Goal: Answer question/provide support

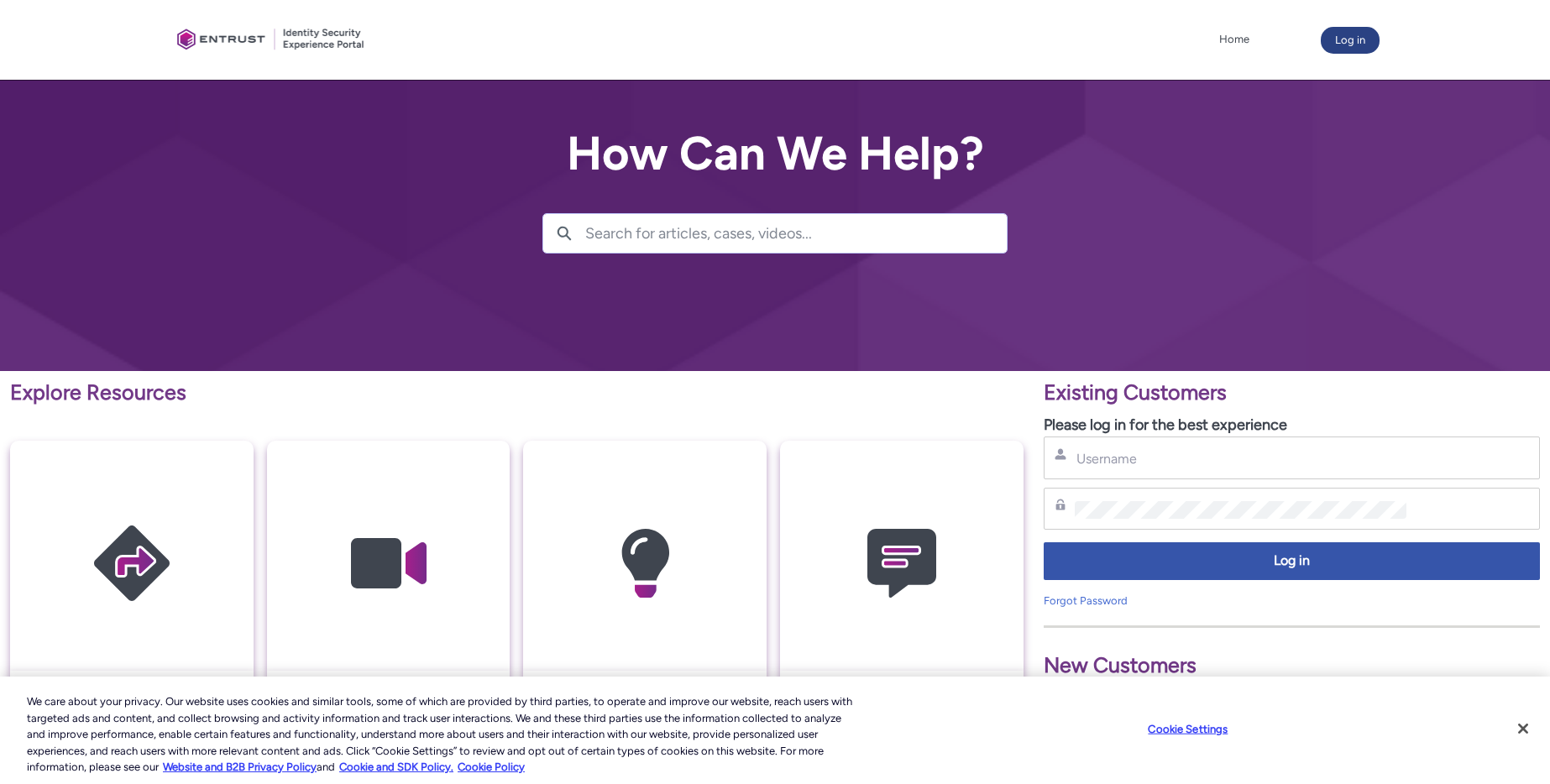
drag, startPoint x: 1386, startPoint y: 39, endPoint x: 1372, endPoint y: 40, distance: 14.0
click at [1386, 39] on div at bounding box center [775, 39] width 1550 height 79
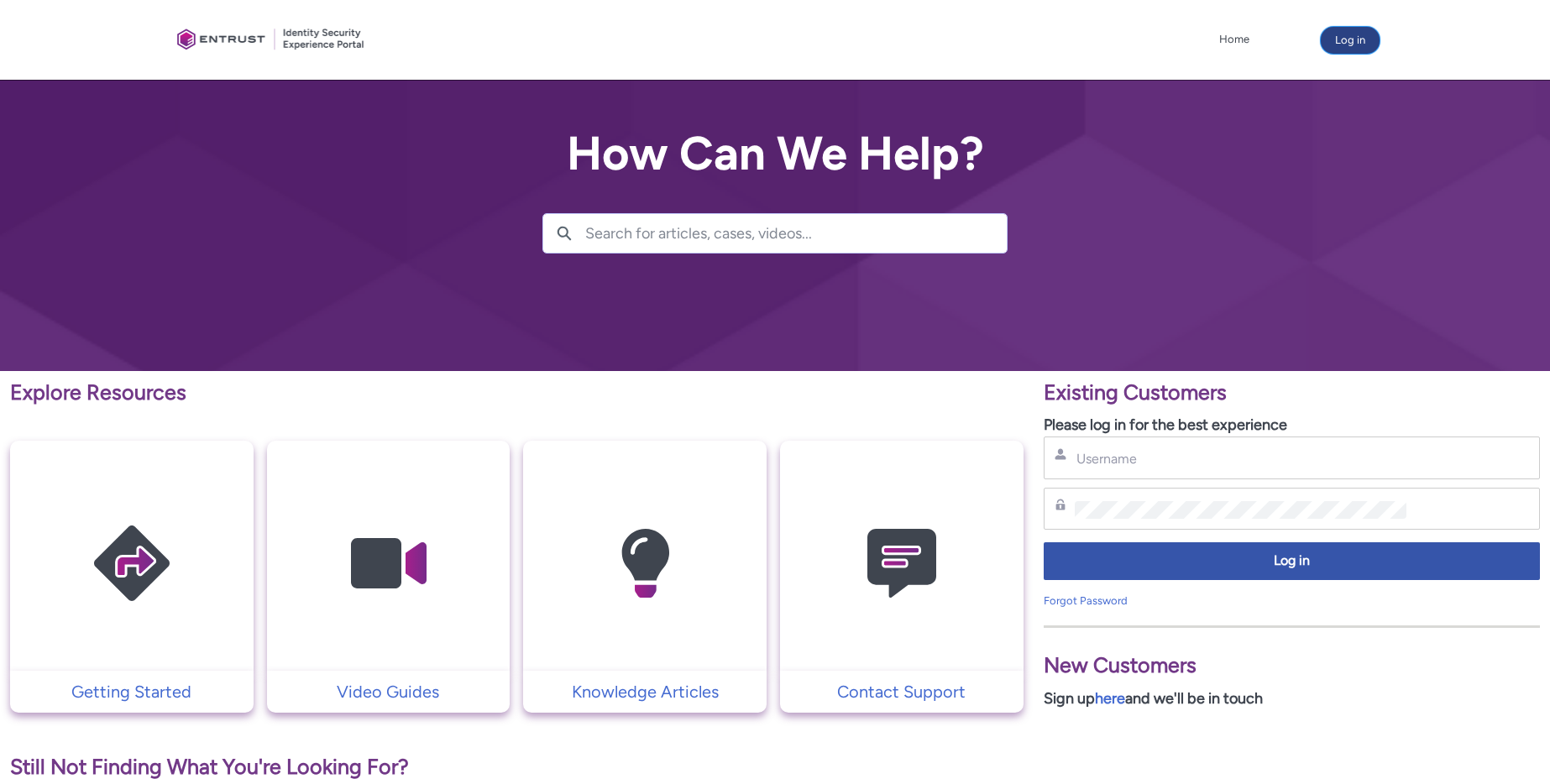
click at [1357, 42] on button "Log in" at bounding box center [1350, 39] width 59 height 26
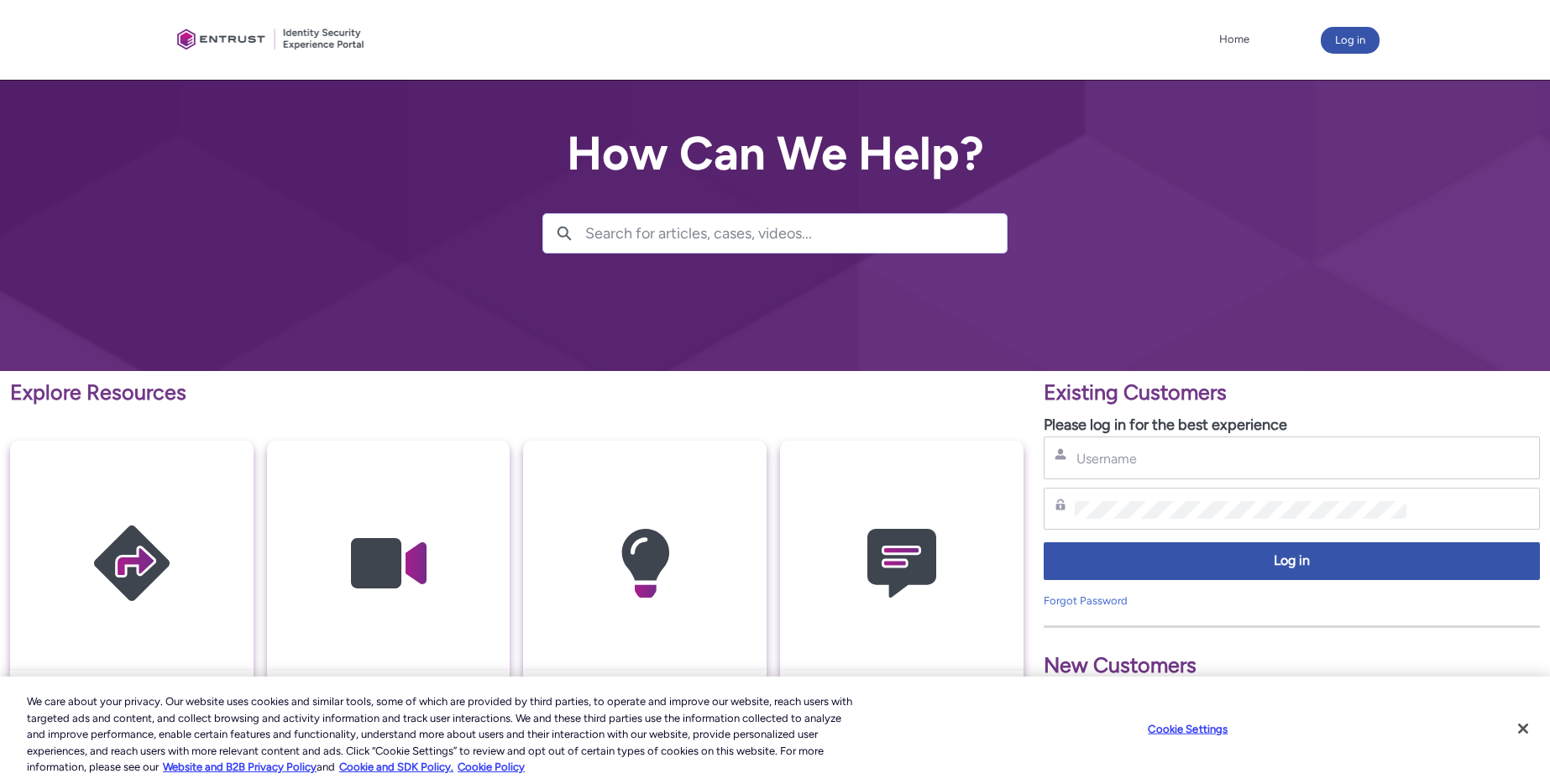
click at [1139, 470] on div "Username" at bounding box center [1292, 458] width 496 height 43
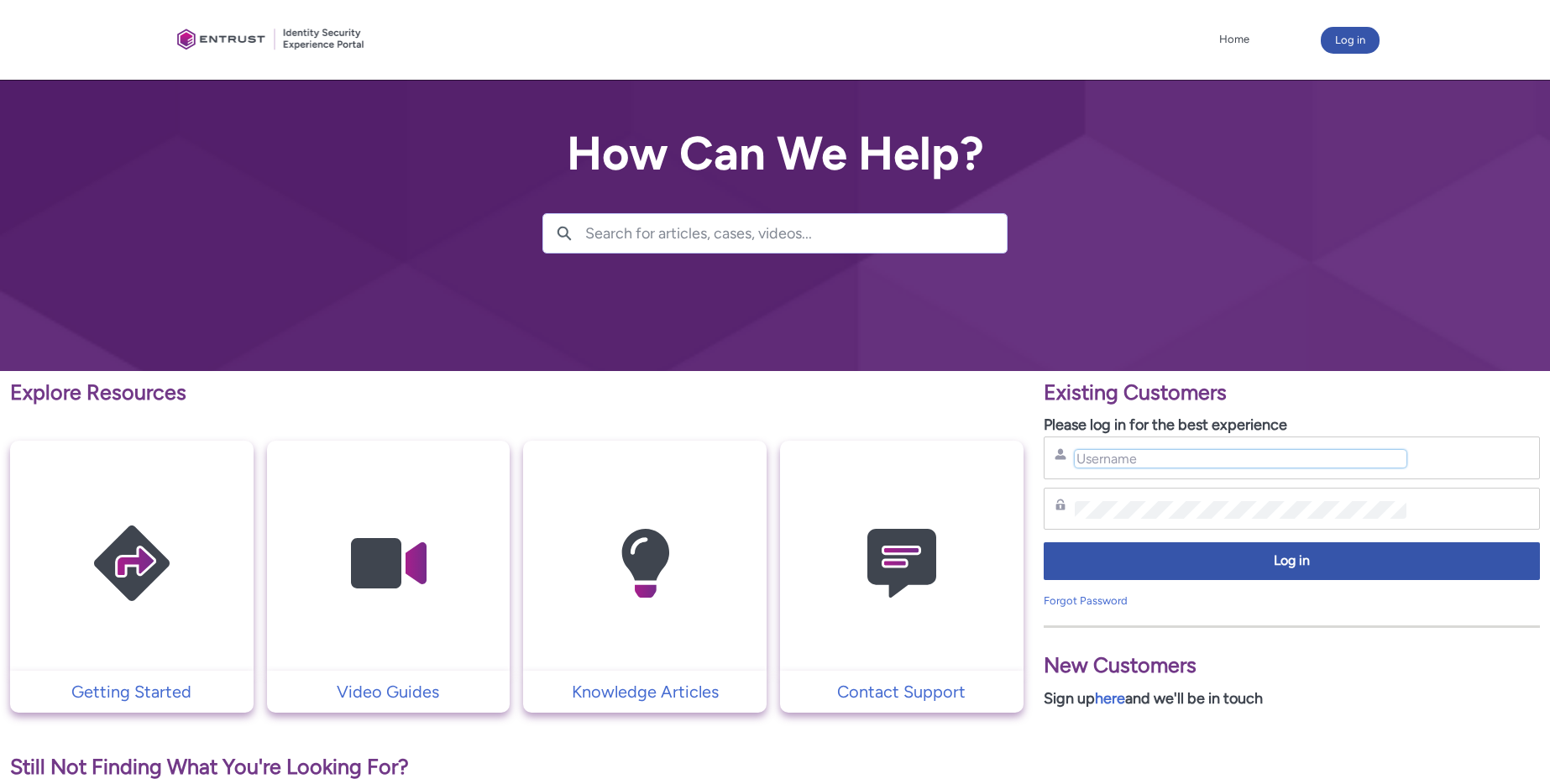
click at [1135, 456] on input "Username" at bounding box center [1241, 459] width 333 height 18
type input "nrivers@zipcar.com"
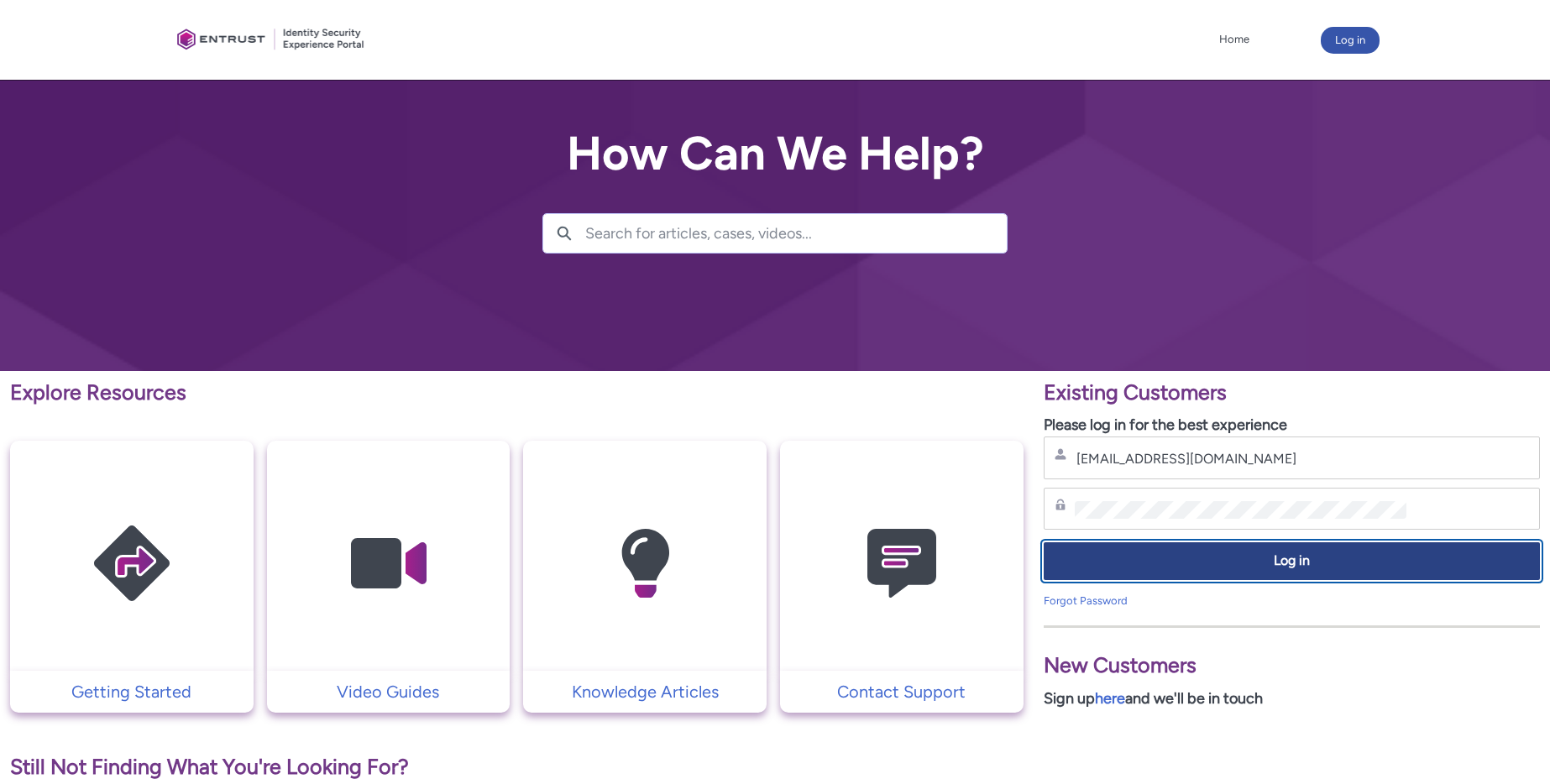
click at [1214, 560] on span "Log in" at bounding box center [1292, 561] width 474 height 20
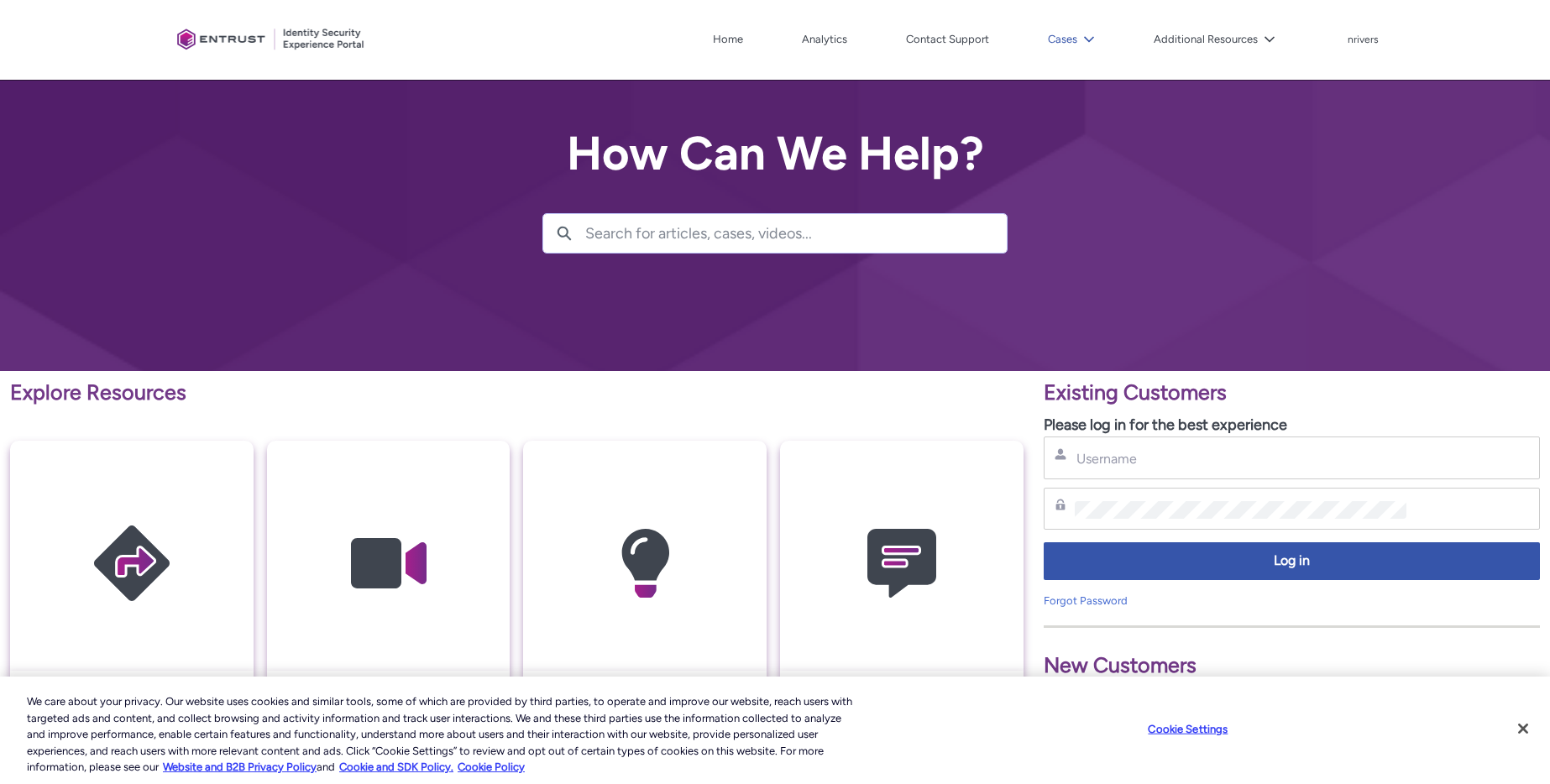
click at [1063, 26] on button "Cases" at bounding box center [1071, 39] width 56 height 25
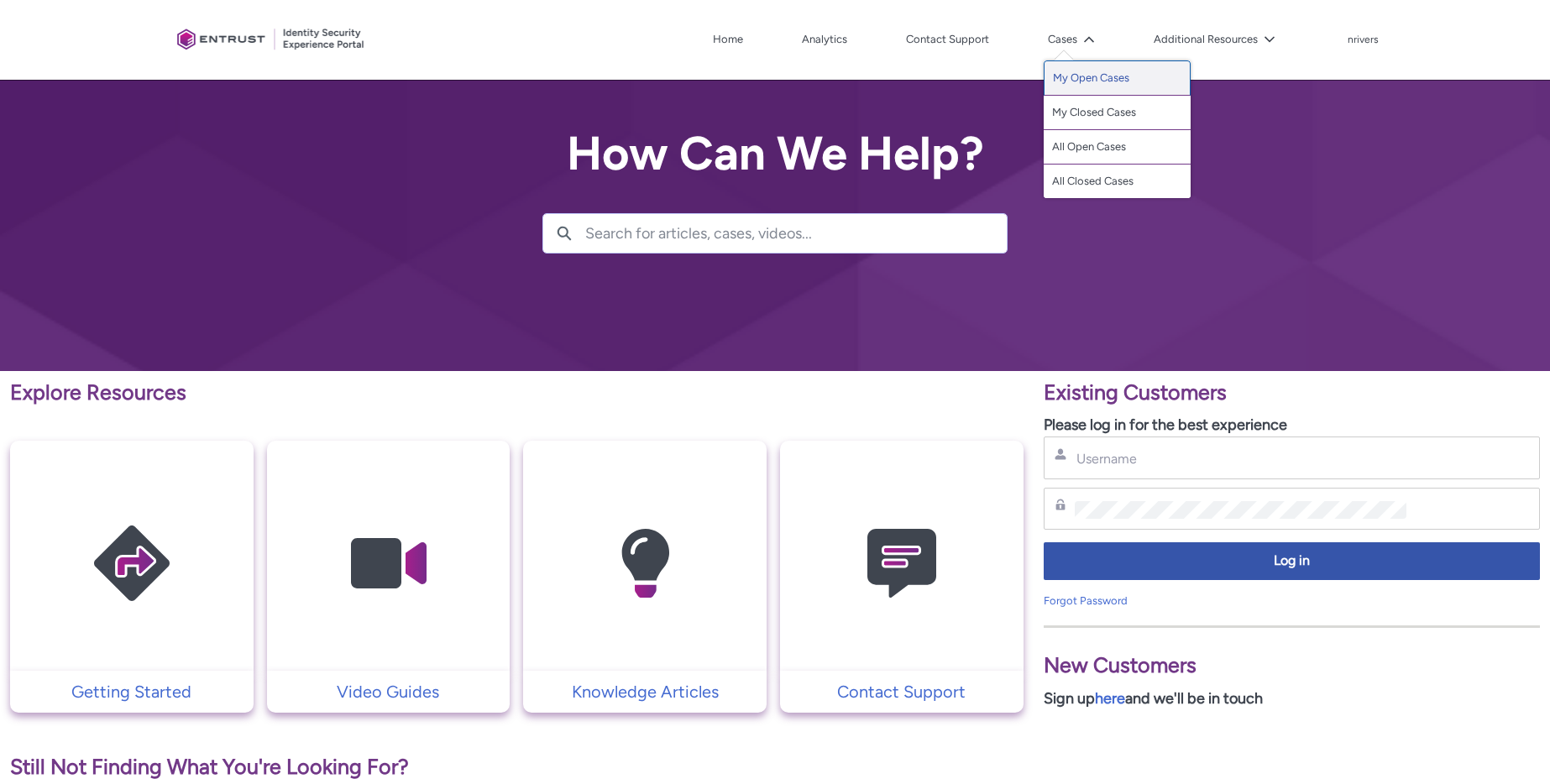
click at [1092, 75] on link "My Open Cases" at bounding box center [1117, 78] width 147 height 35
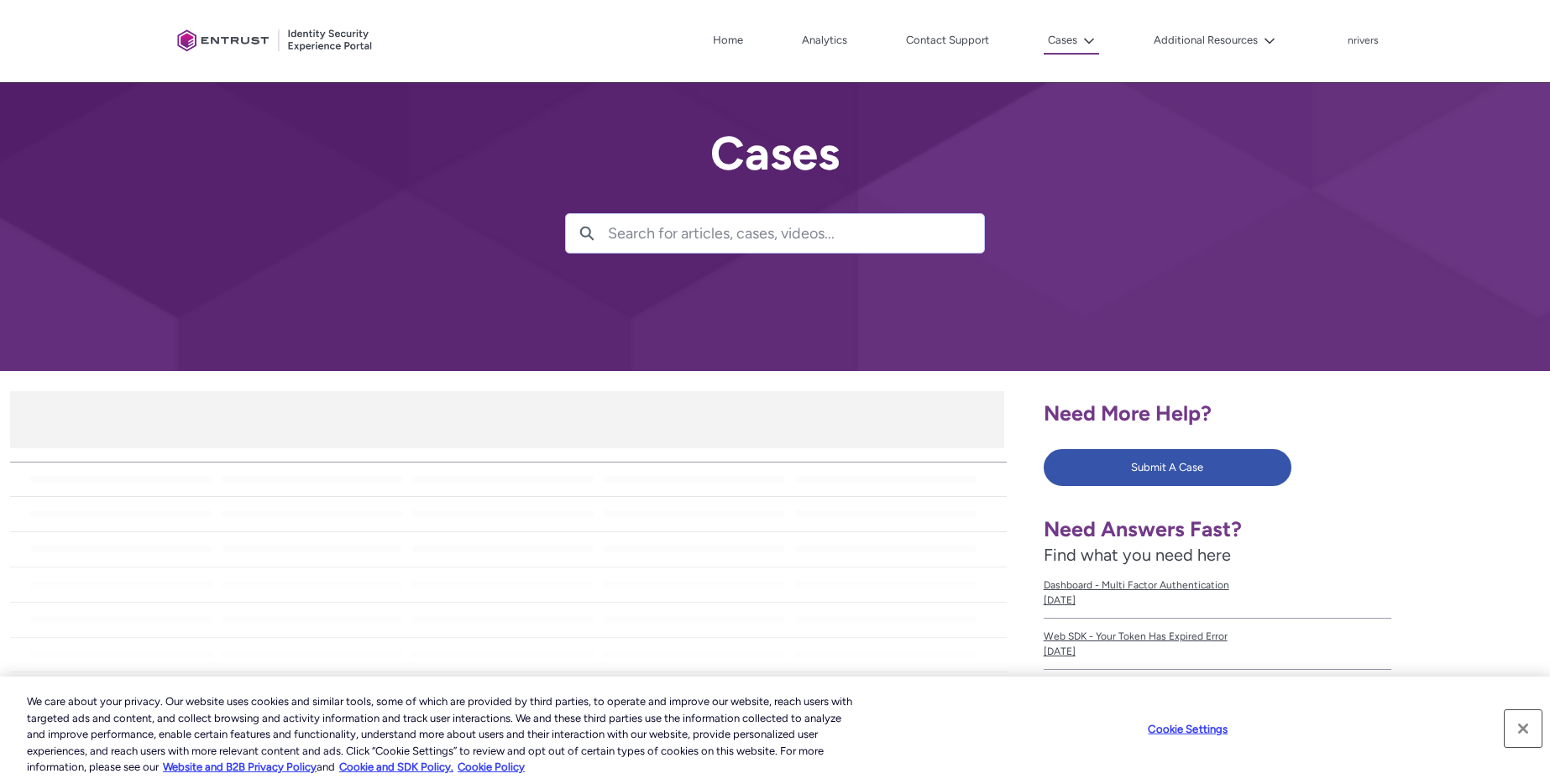
click at [1526, 723] on button "Close" at bounding box center [1523, 728] width 37 height 37
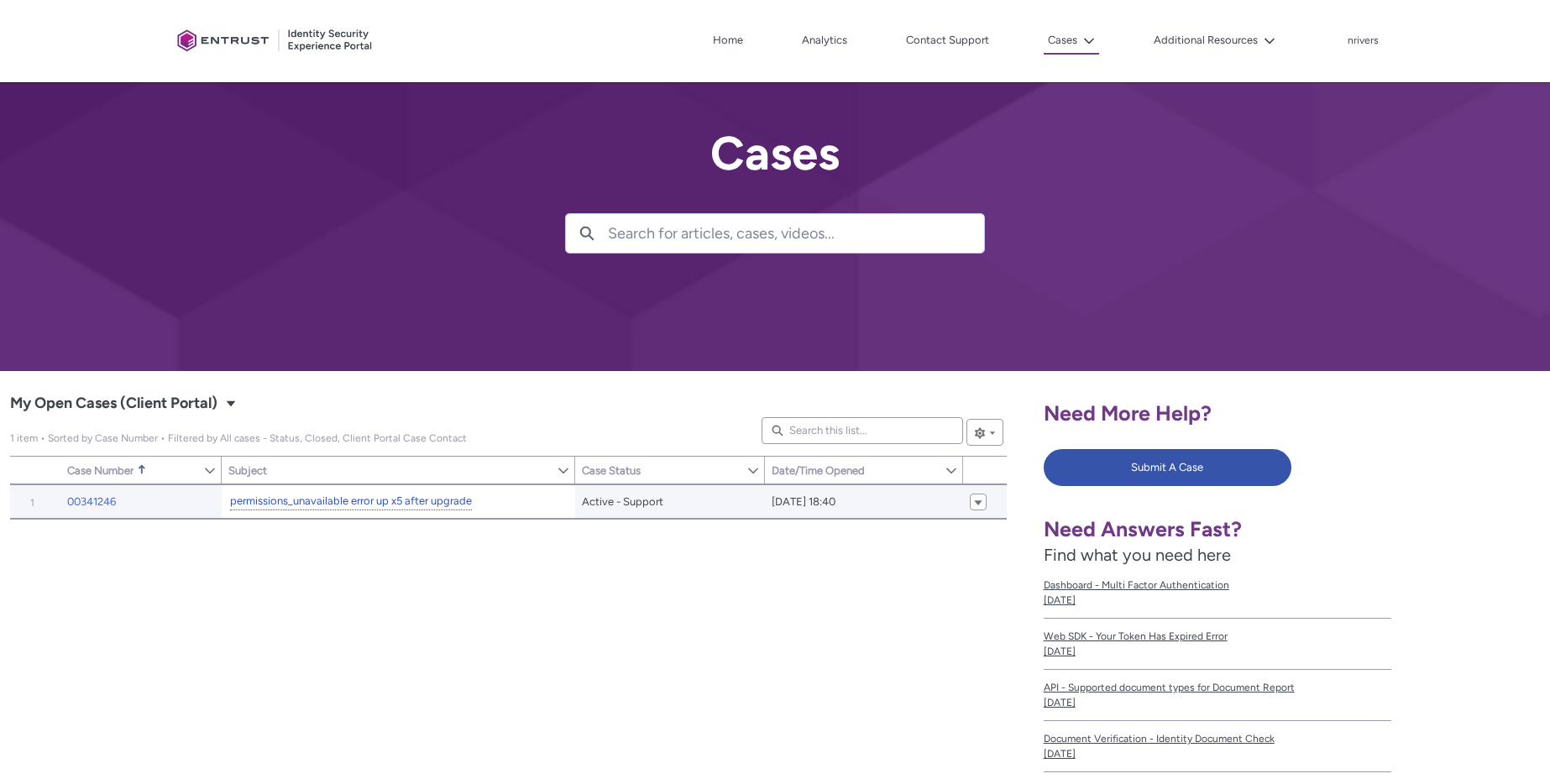
click at [290, 493] on link "permissions_unavailable error up x5 after upgrade" at bounding box center [351, 501] width 242 height 18
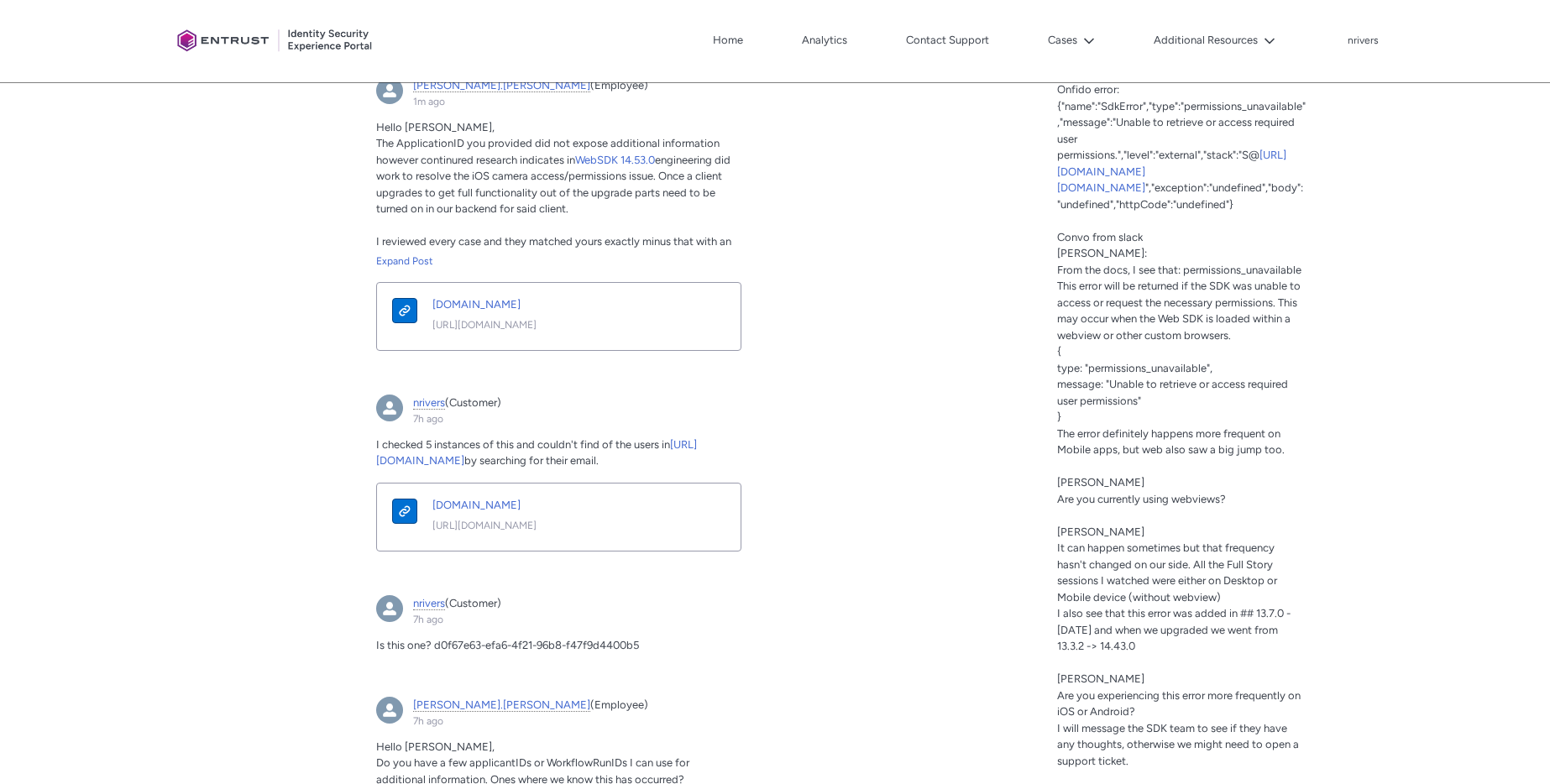
scroll to position [388, 0]
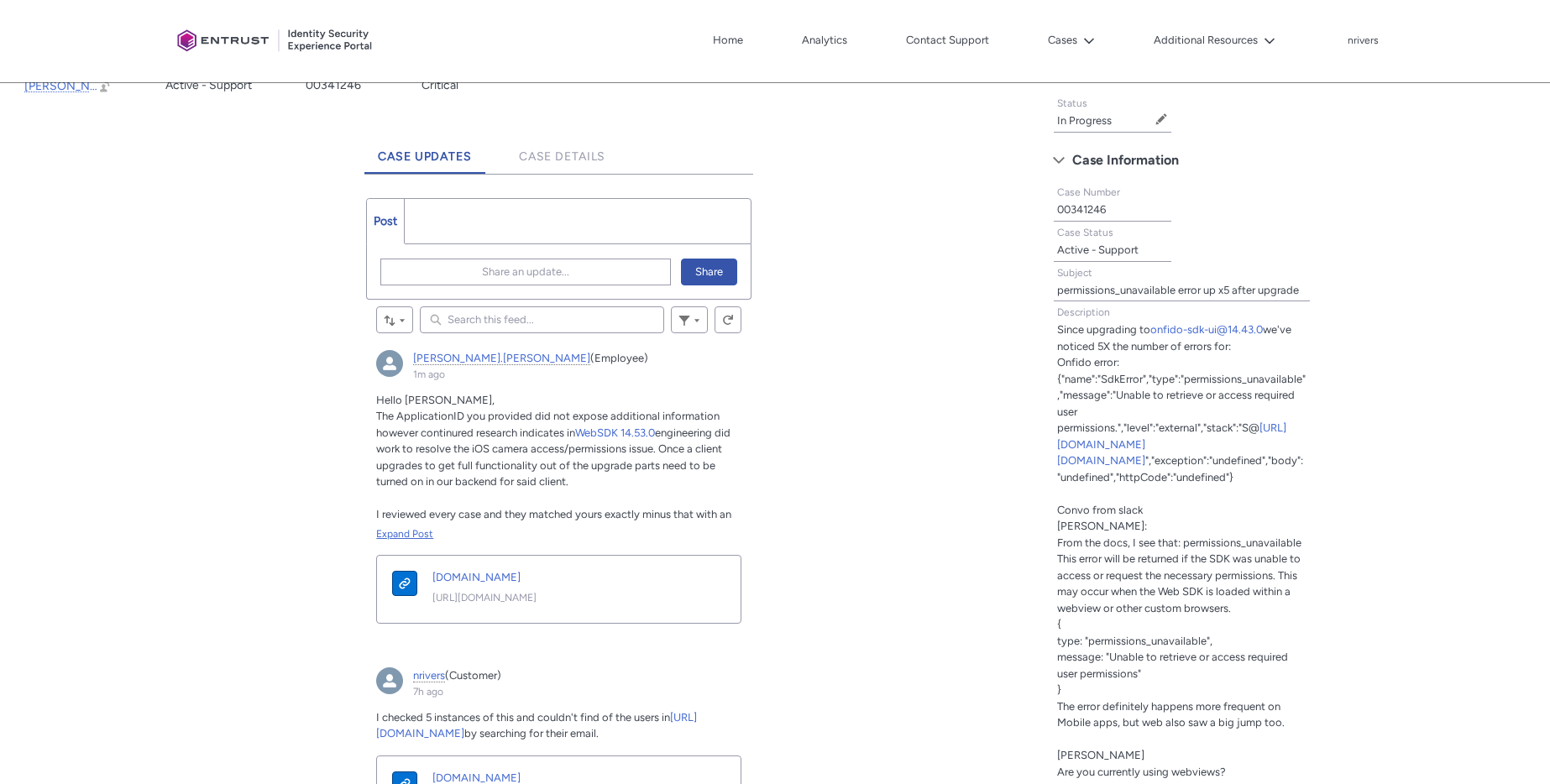
click at [407, 532] on div "Expand Post" at bounding box center [558, 533] width 365 height 15
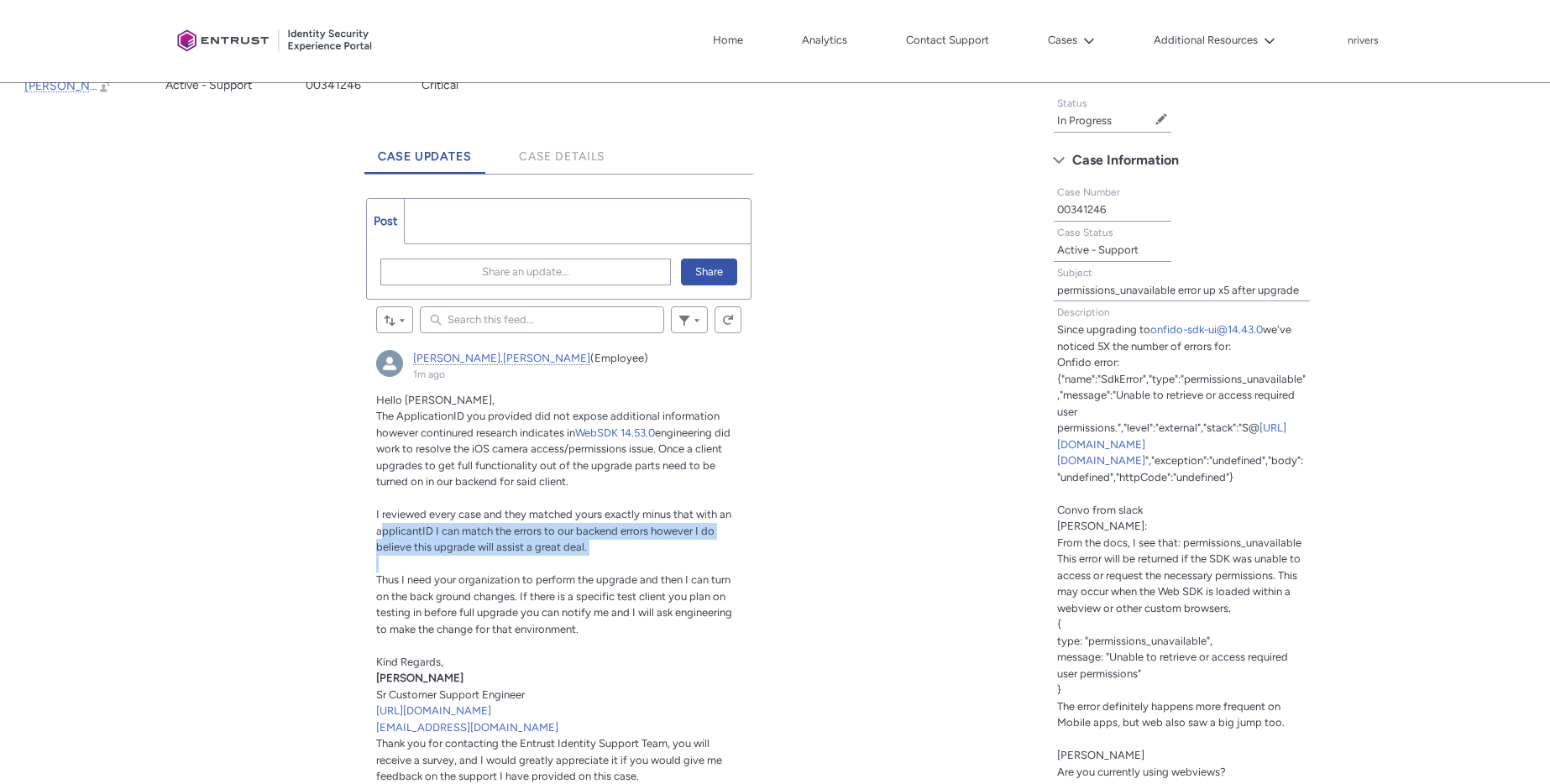
drag, startPoint x: 398, startPoint y: 530, endPoint x: 634, endPoint y: 567, distance: 238.9
click at [634, 567] on div "Hello Nick, The ApplicationID you provided did not expose additional informatio…" at bounding box center [558, 587] width 365 height 392
click at [611, 550] on p "I reviewed every case and they matched yours exactly minus that with an applica…" at bounding box center [558, 530] width 365 height 50
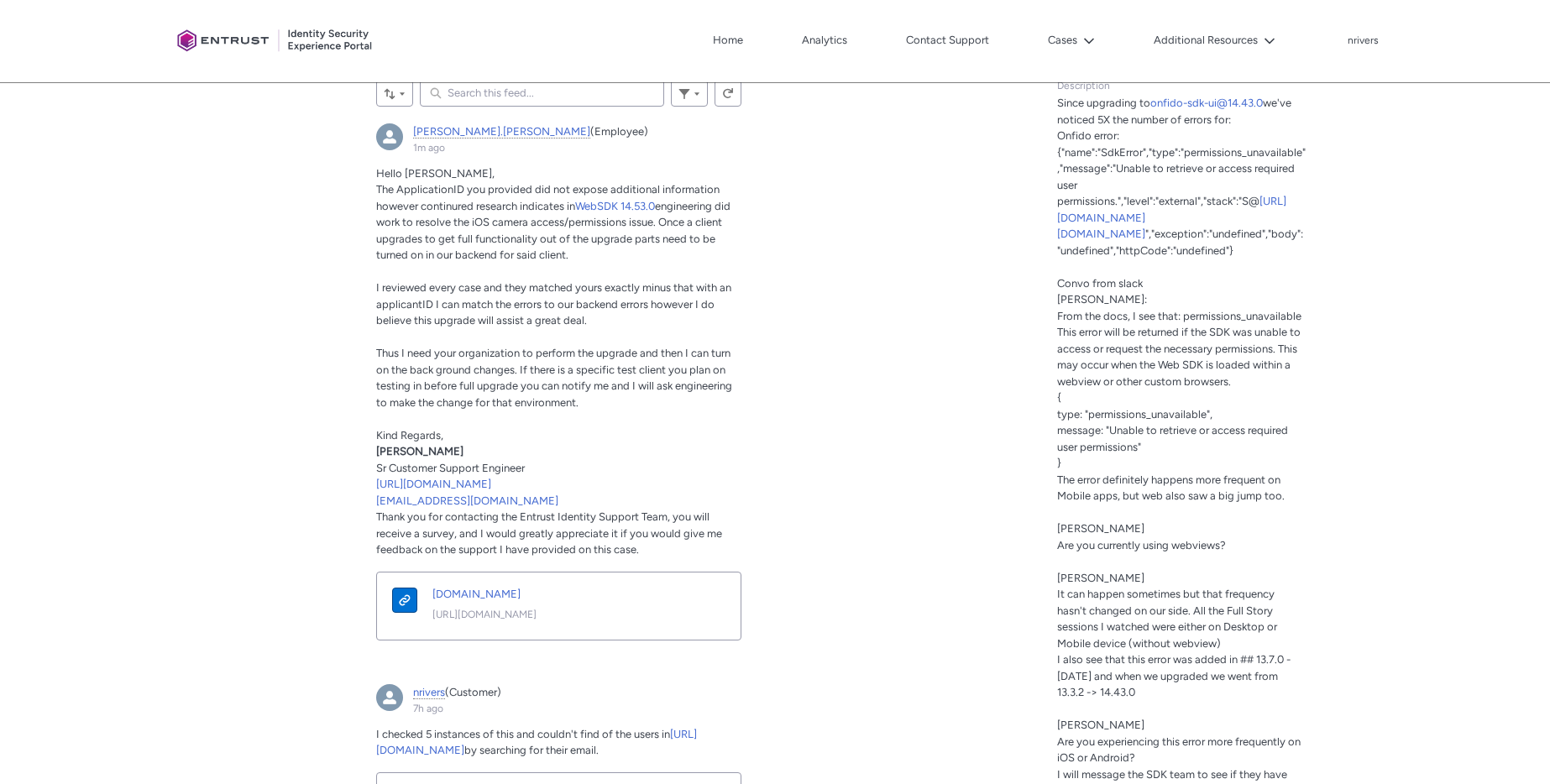
scroll to position [618, 0]
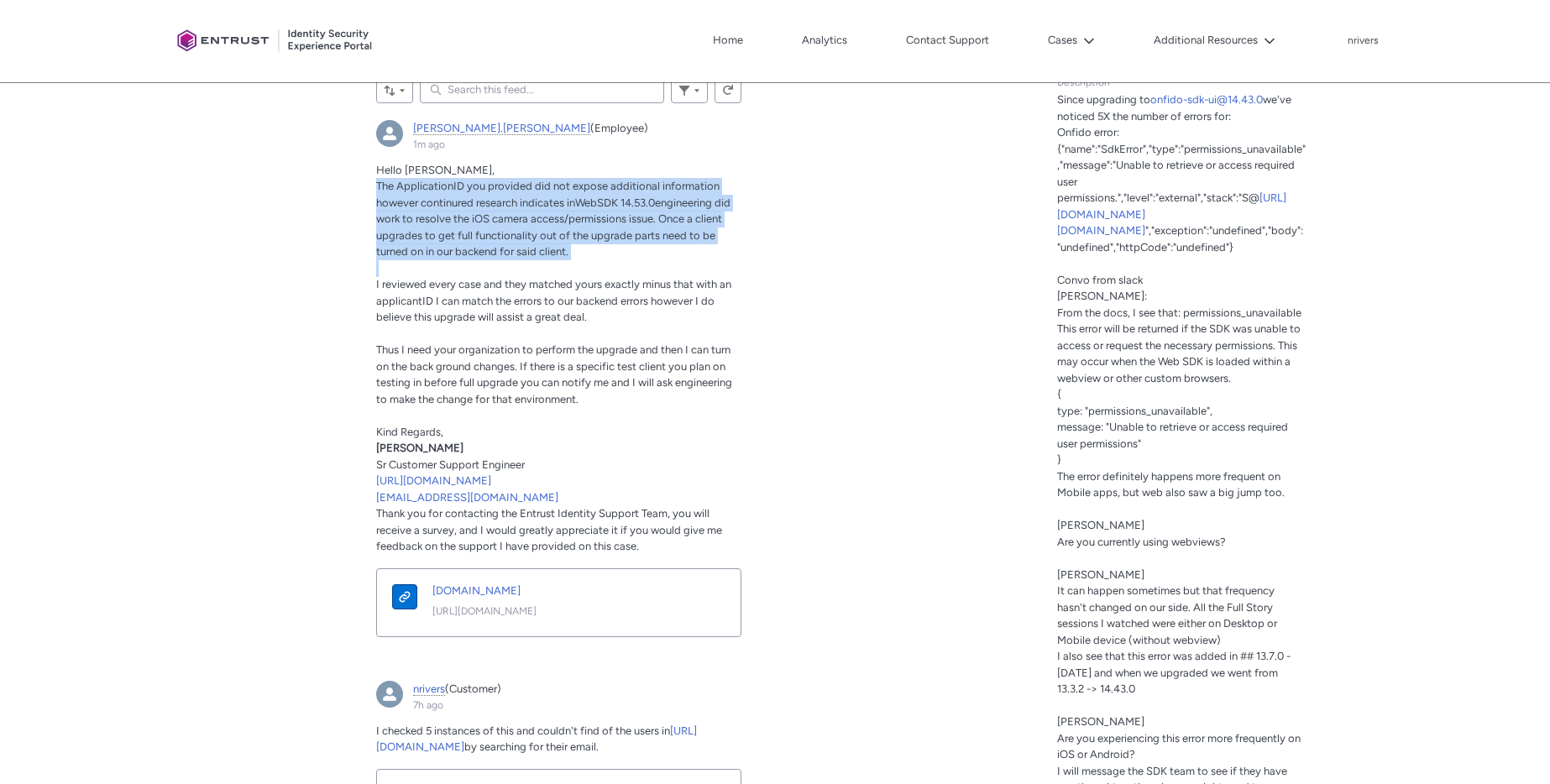
drag, startPoint x: 386, startPoint y: 189, endPoint x: 484, endPoint y: 271, distance: 127.8
click at [477, 273] on article "nick.bates (Employee) 1m ago Actions for this Feed Item Hello Nick, The Applica…" at bounding box center [559, 385] width 386 height 550
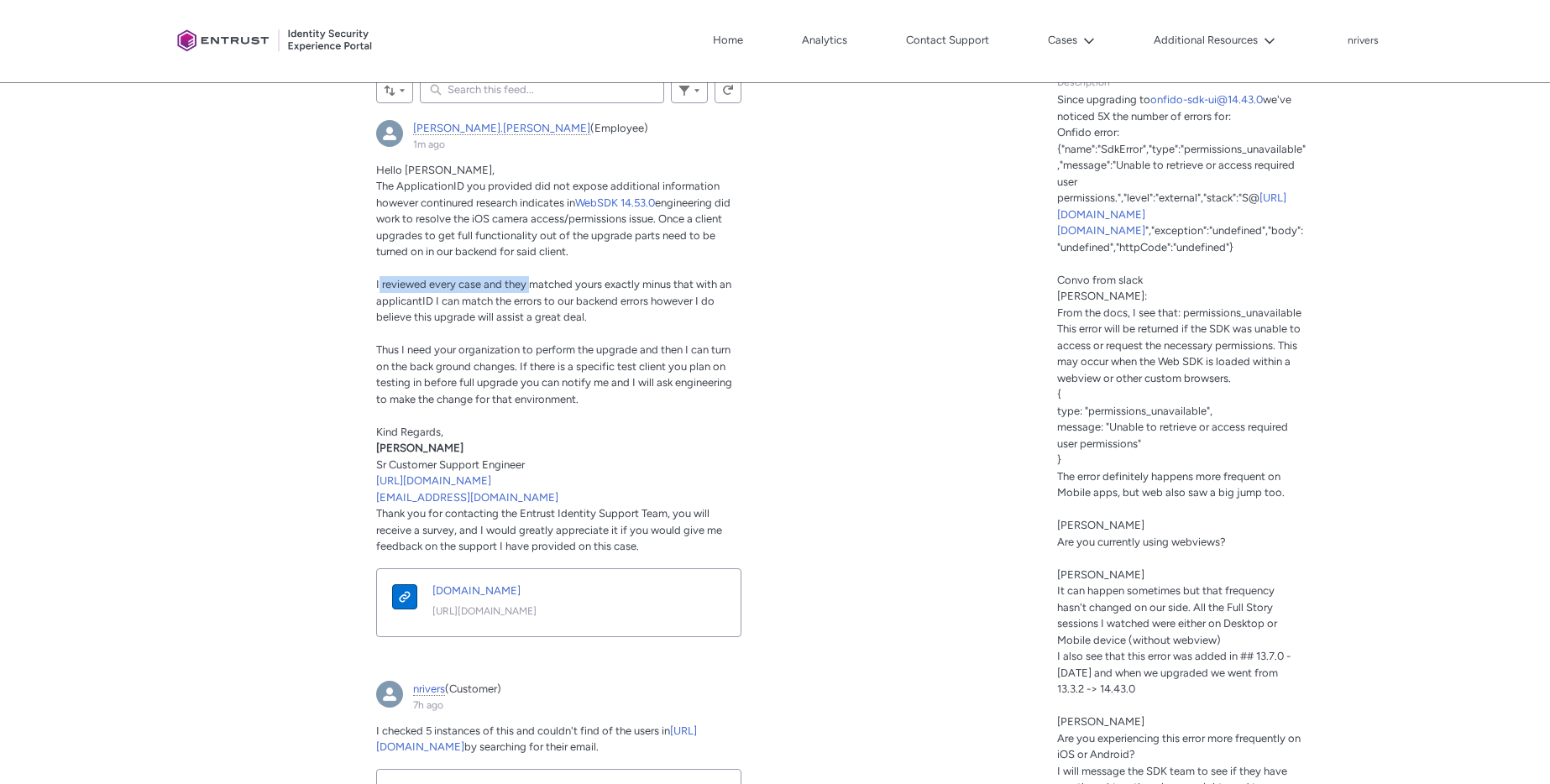
drag, startPoint x: 389, startPoint y: 286, endPoint x: 533, endPoint y: 285, distance: 144.0
click at [533, 285] on span "I reviewed every case and they matched yours exactly minus that with an applica…" at bounding box center [553, 300] width 355 height 45
drag, startPoint x: 443, startPoint y: 302, endPoint x: 638, endPoint y: 314, distance: 195.4
click at [638, 314] on p "I reviewed every case and they matched yours exactly minus that with an applica…" at bounding box center [558, 300] width 365 height 50
drag, startPoint x: 385, startPoint y: 355, endPoint x: 615, endPoint y: 352, distance: 230.0
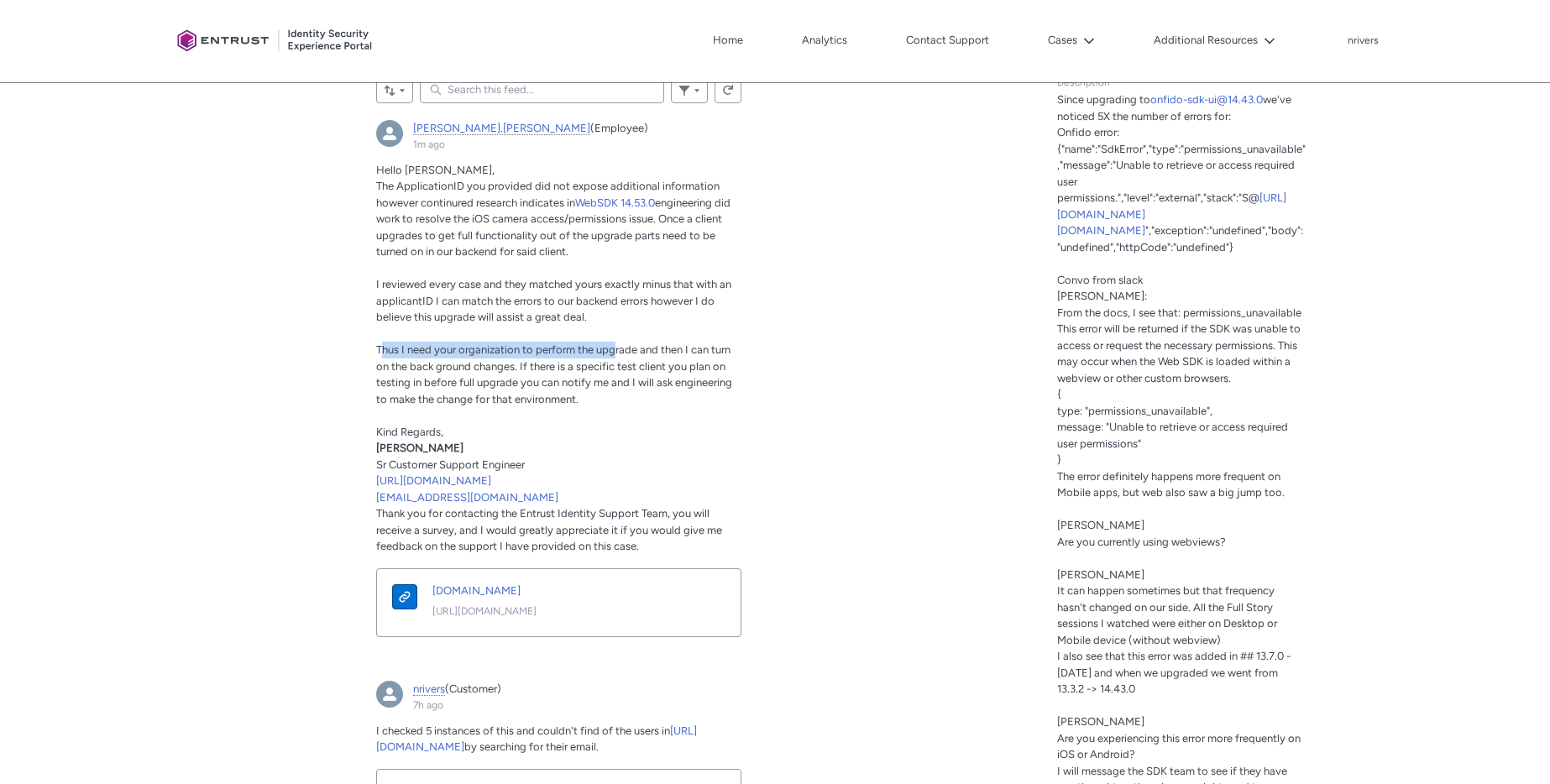
click at [615, 352] on span "Thus I need your organization to perform the upgrade and then I can turn on the…" at bounding box center [554, 374] width 356 height 62
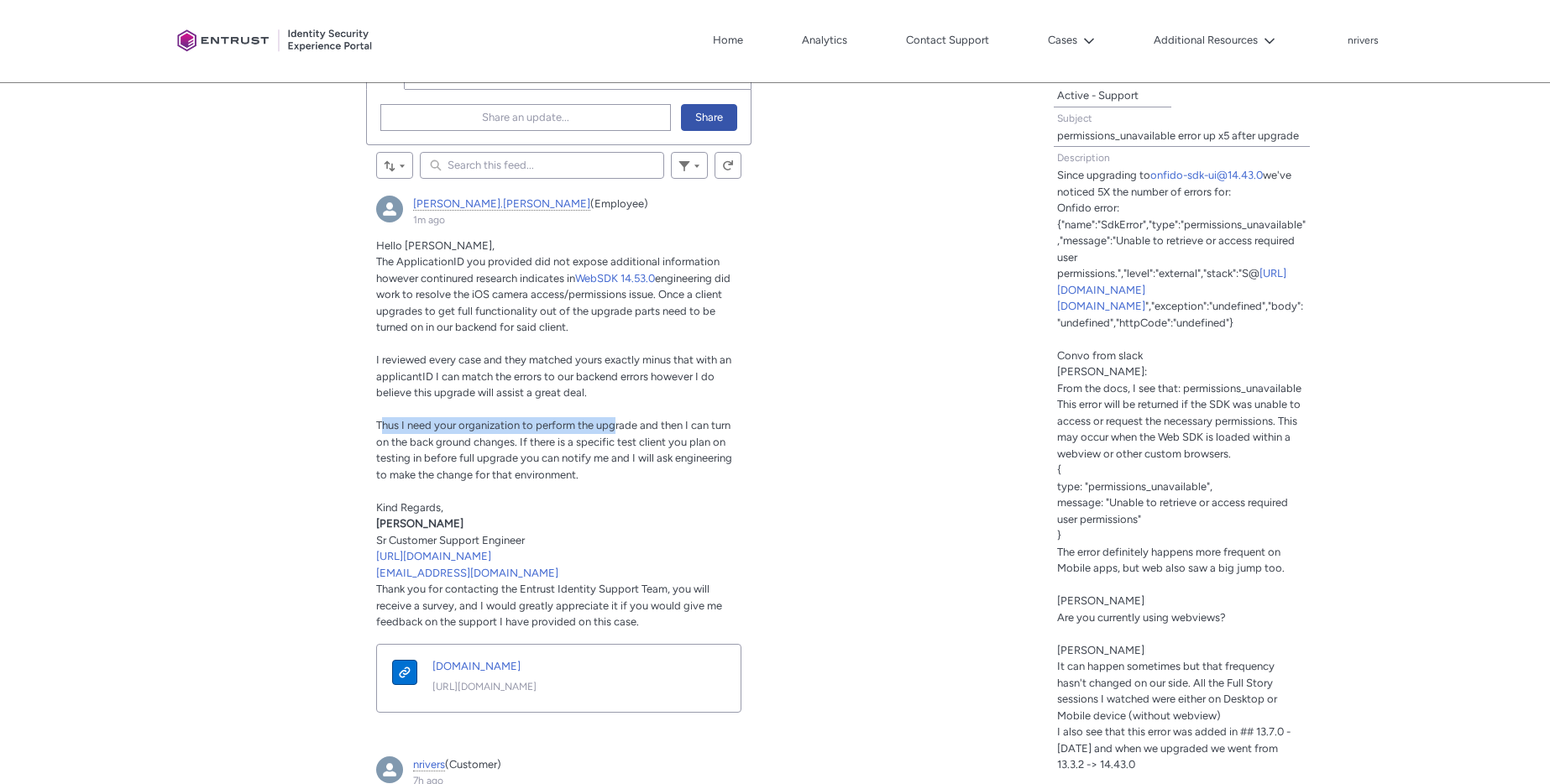
scroll to position [489, 0]
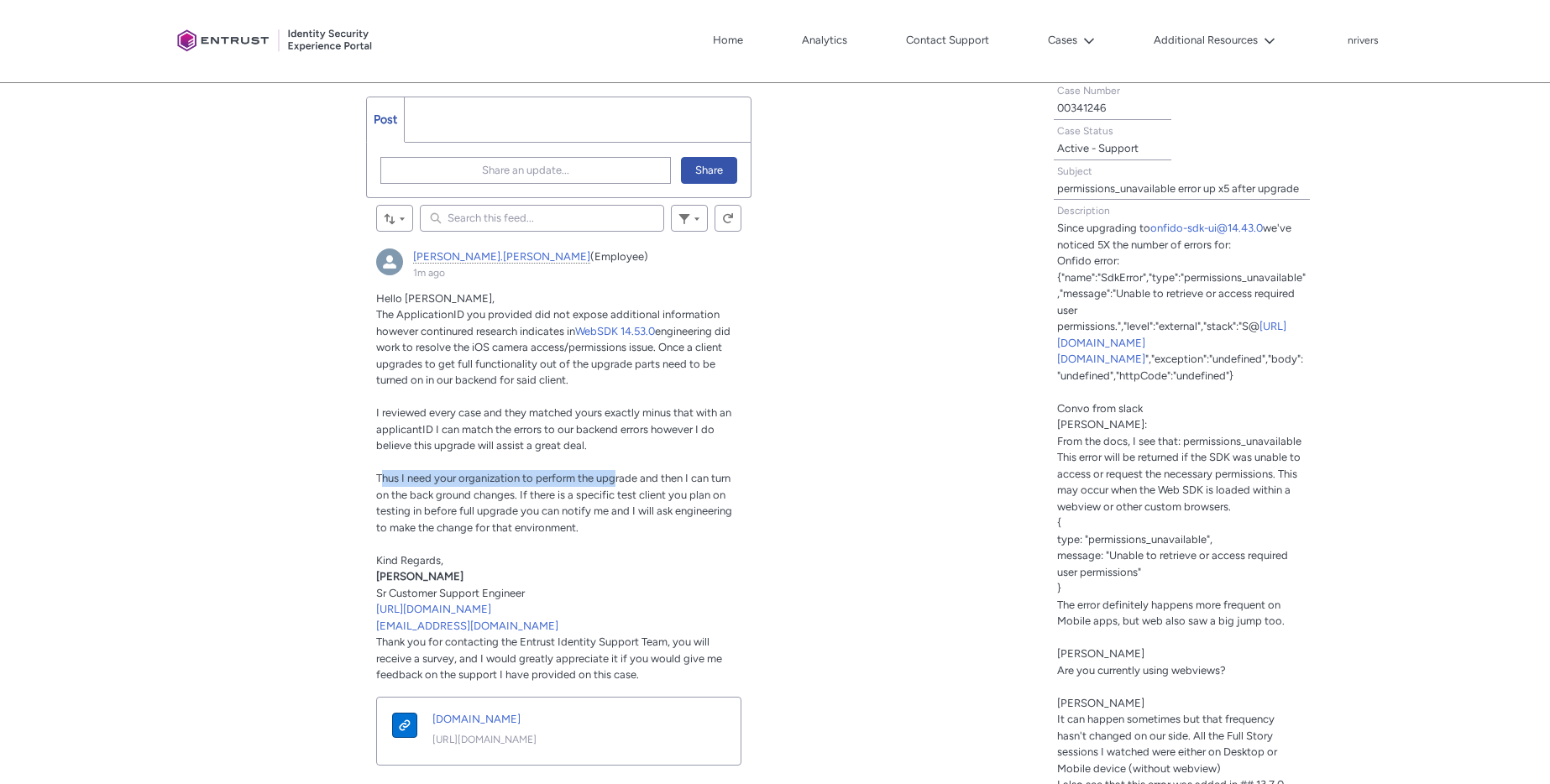
click at [467, 220] on input "Search this feed..." at bounding box center [541, 217] width 244 height 26
click at [620, 327] on span "WebSDK 14.53.0" at bounding box center [614, 331] width 79 height 13
click at [524, 737] on link "https://support.identity.entrust.com" at bounding box center [565, 739] width 265 height 15
click at [507, 116] on ul "Post More" at bounding box center [559, 119] width 386 height 46
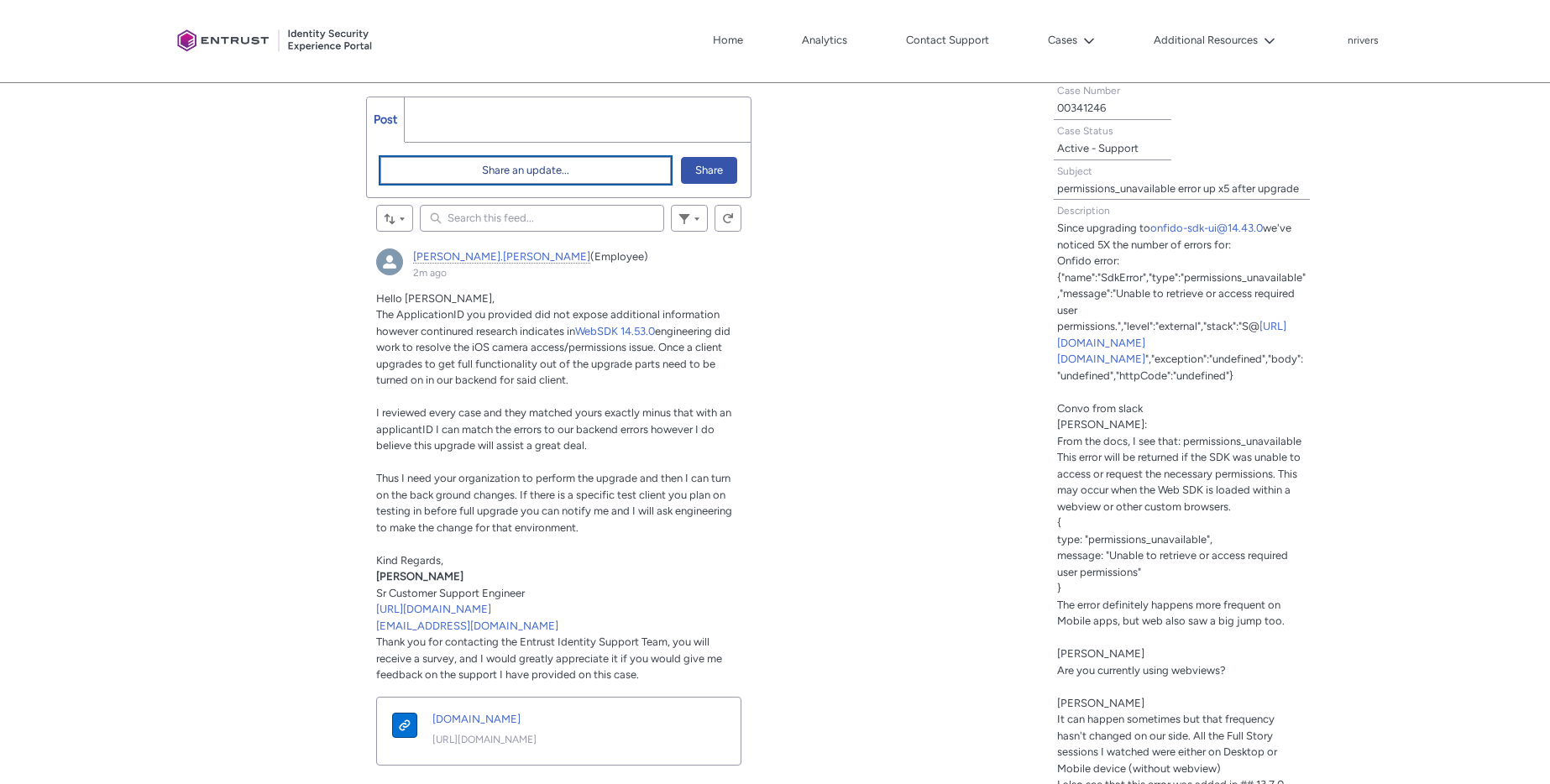
click at [474, 173] on button "Share an update..." at bounding box center [525, 169] width 291 height 26
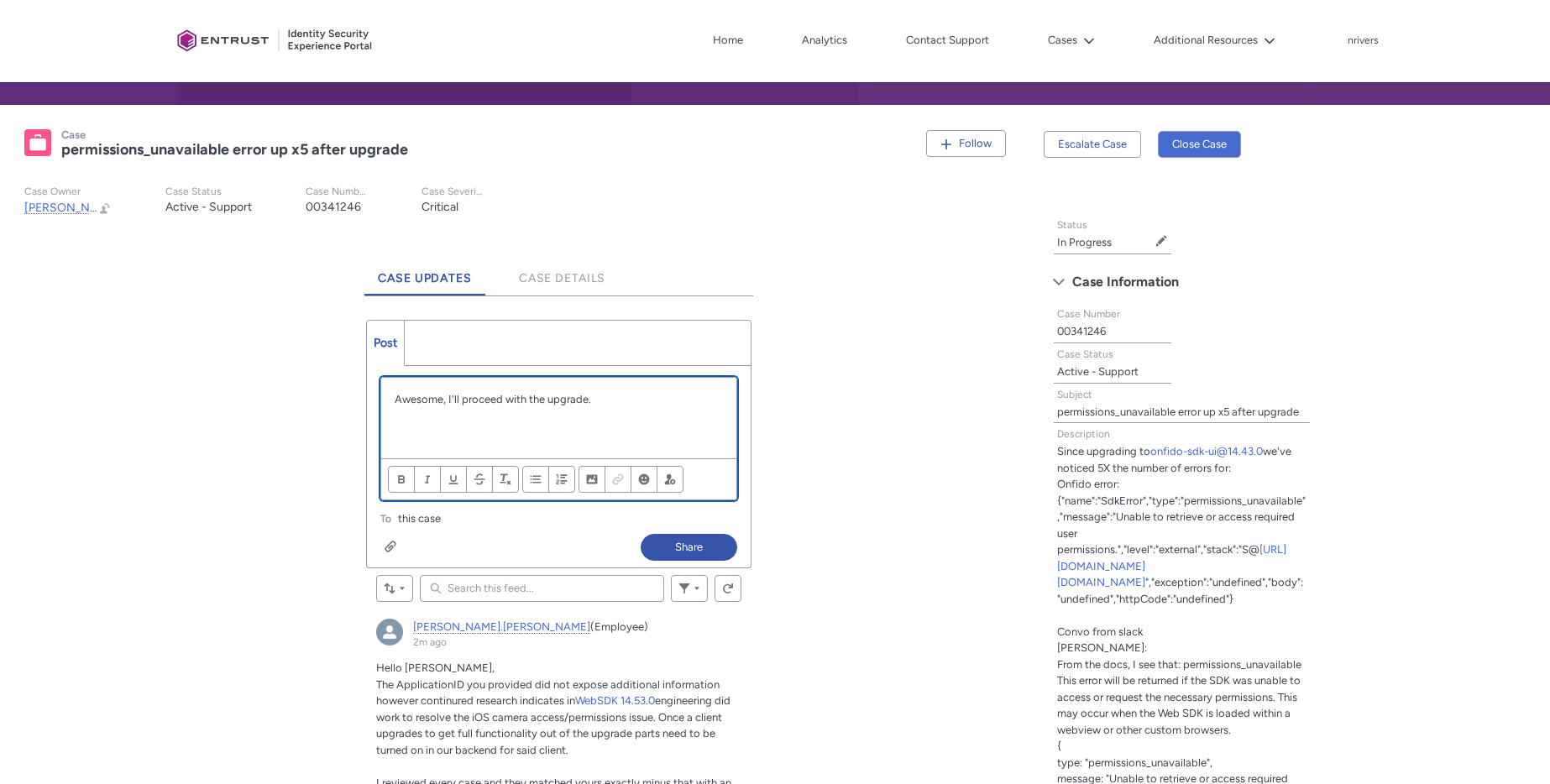
scroll to position [344, 0]
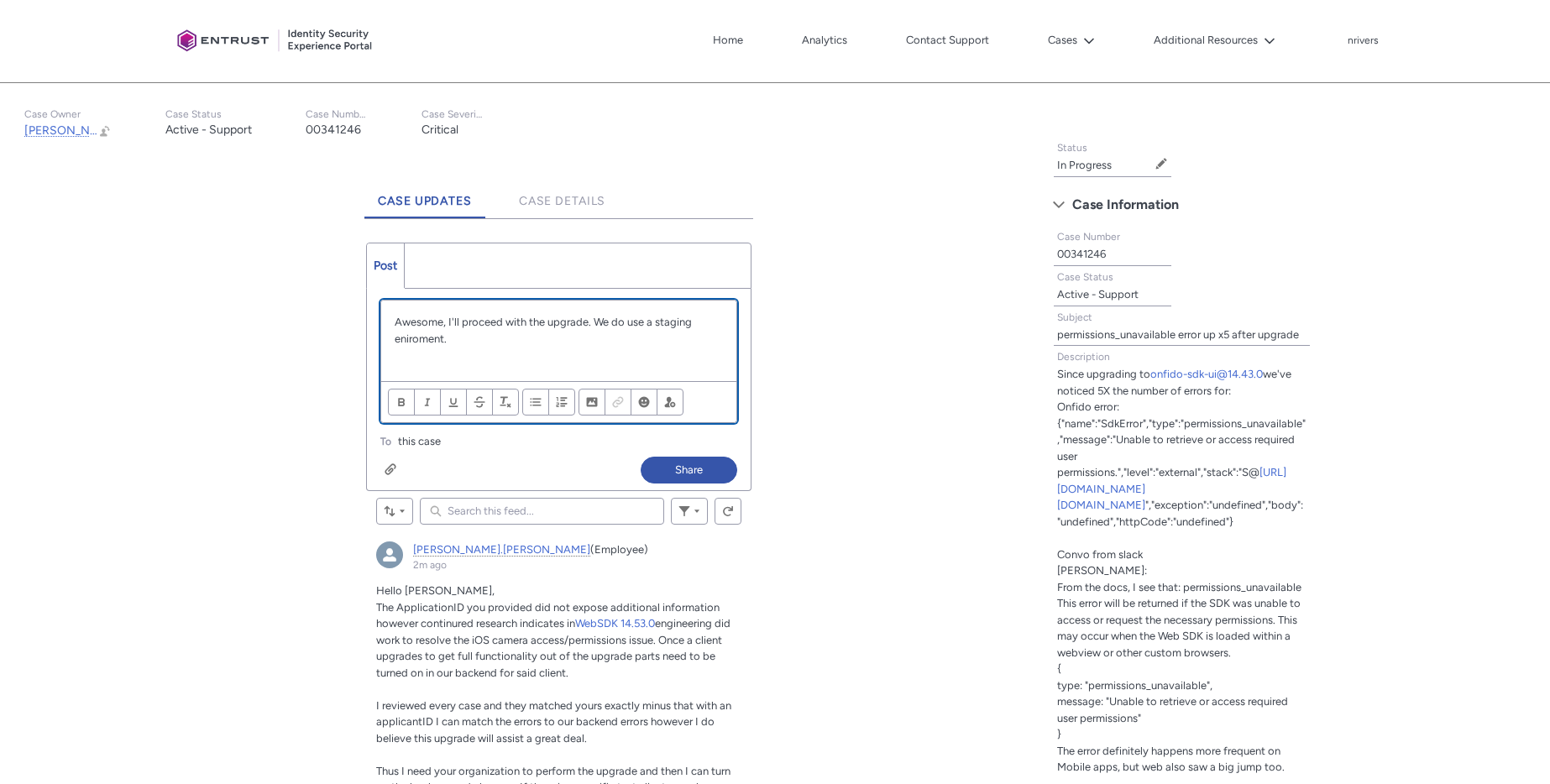
click at [415, 340] on p "Awesome, I'll proceed with the upgrade. We do use a staging eniroment." at bounding box center [558, 330] width 328 height 32
click at [415, 340] on p "Awesome, I'll proceed with the upgrade. We do use a staging enrollment." at bounding box center [558, 330] width 328 height 32
drag, startPoint x: 423, startPoint y: 342, endPoint x: 413, endPoint y: 362, distance: 22.4
click at [408, 339] on p "Awesome, I'll proceed with the upgrade. We do use a staging envormenent ." at bounding box center [558, 330] width 328 height 32
copy p "envormenent"
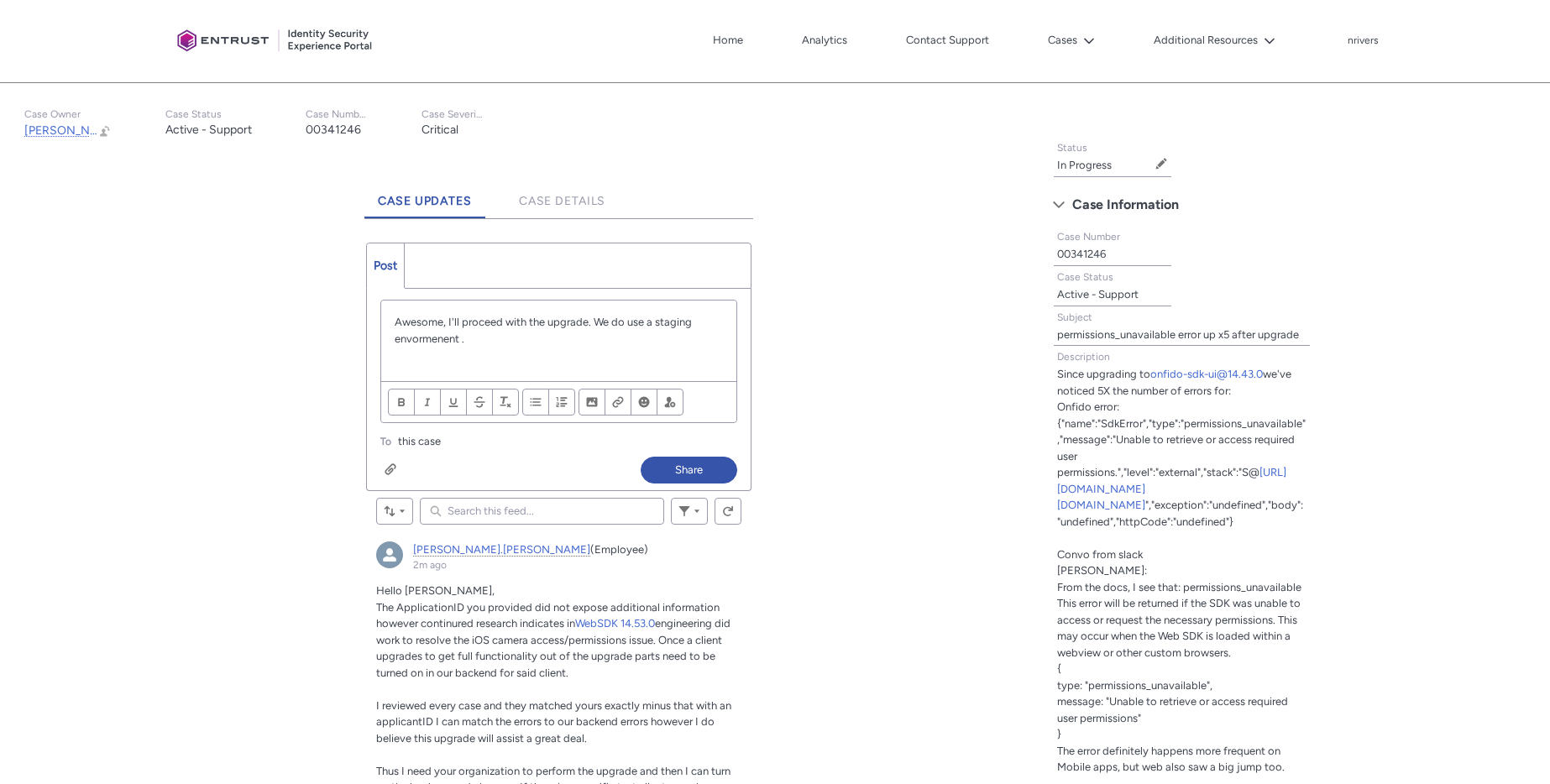
click at [418, 346] on p "Awesome, I'll proceed with the upgrade. We do use a staging envormenent ." at bounding box center [558, 330] width 328 height 32
paste div "Chatter Publisher"
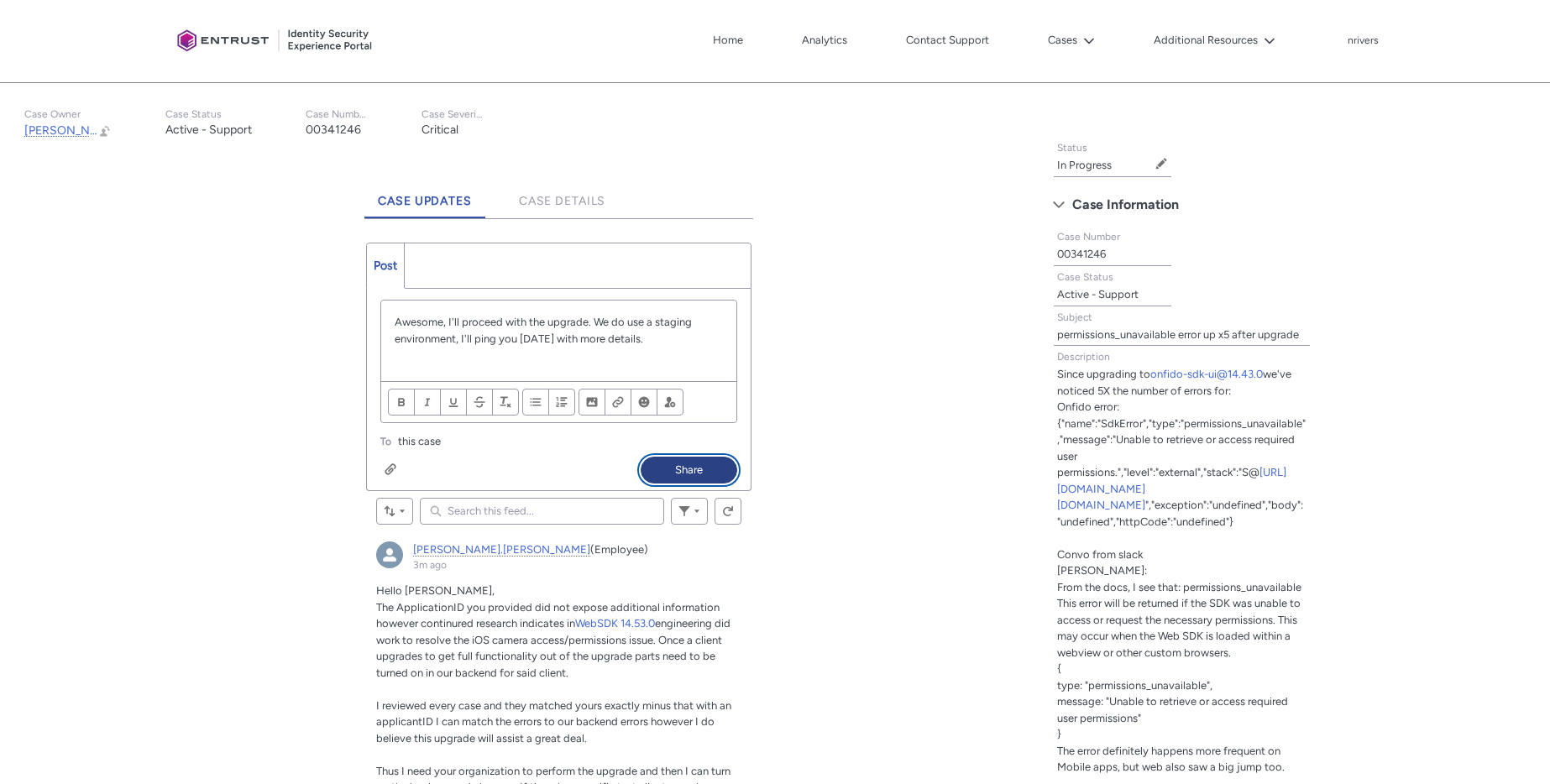
click at [706, 469] on button "Share" at bounding box center [688, 469] width 97 height 26
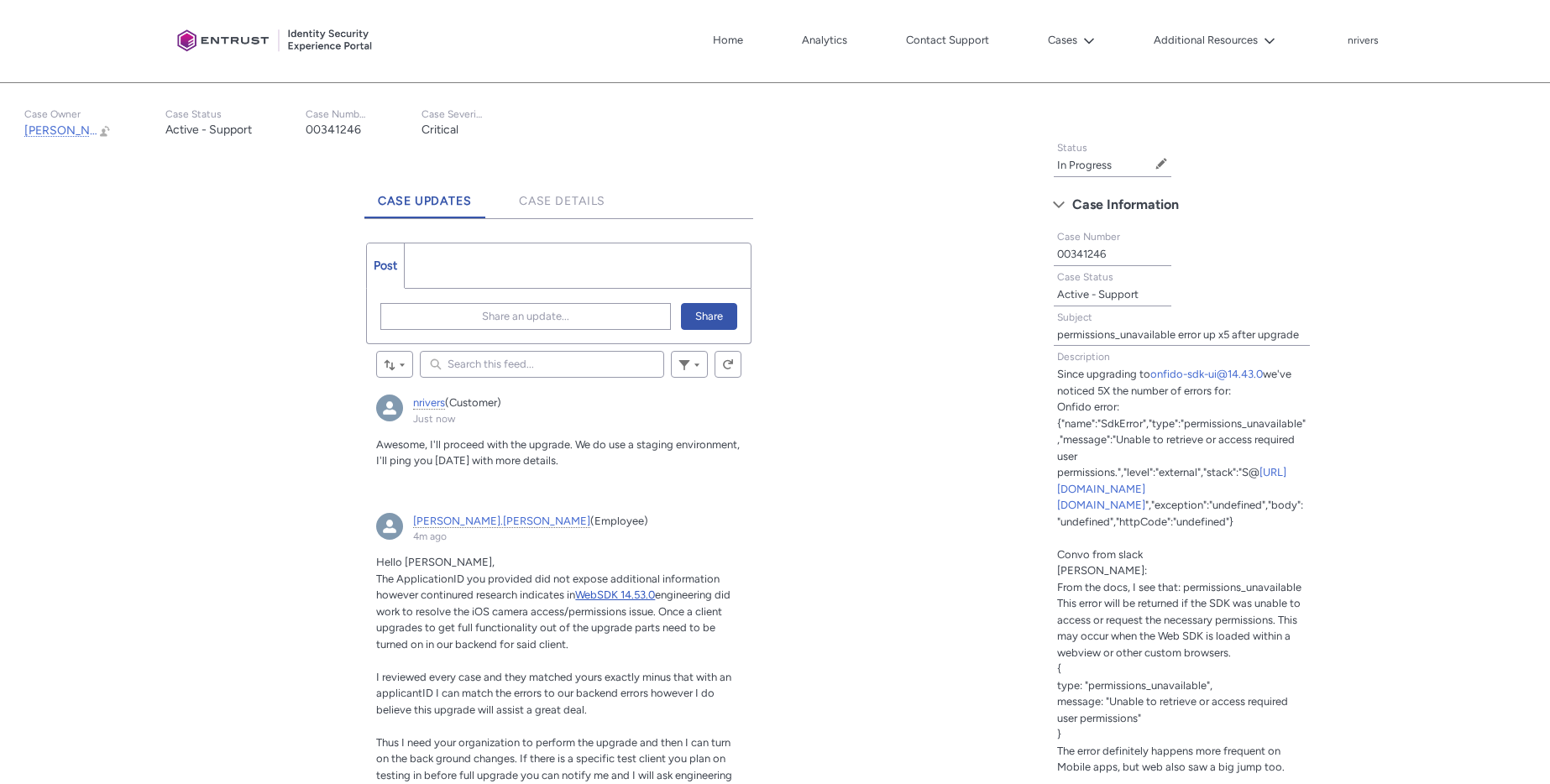
drag, startPoint x: 662, startPoint y: 595, endPoint x: 580, endPoint y: 591, distance: 82.1
click at [580, 591] on p "The ApplicationID you provided did not expose additional information however co…" at bounding box center [558, 612] width 365 height 82
click at [607, 596] on span "WebSDK 14.53.0" at bounding box center [614, 594] width 79 height 13
